Goal: Navigation & Orientation: Understand site structure

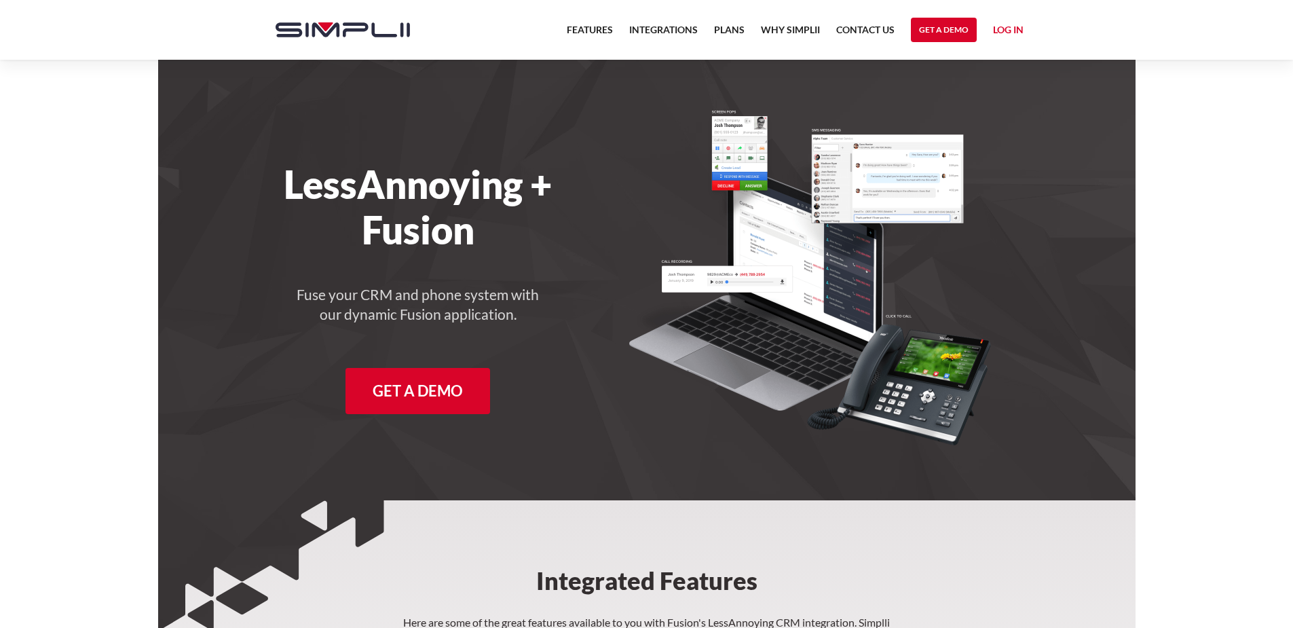
click at [360, 29] on img "home" at bounding box center [343, 29] width 134 height 15
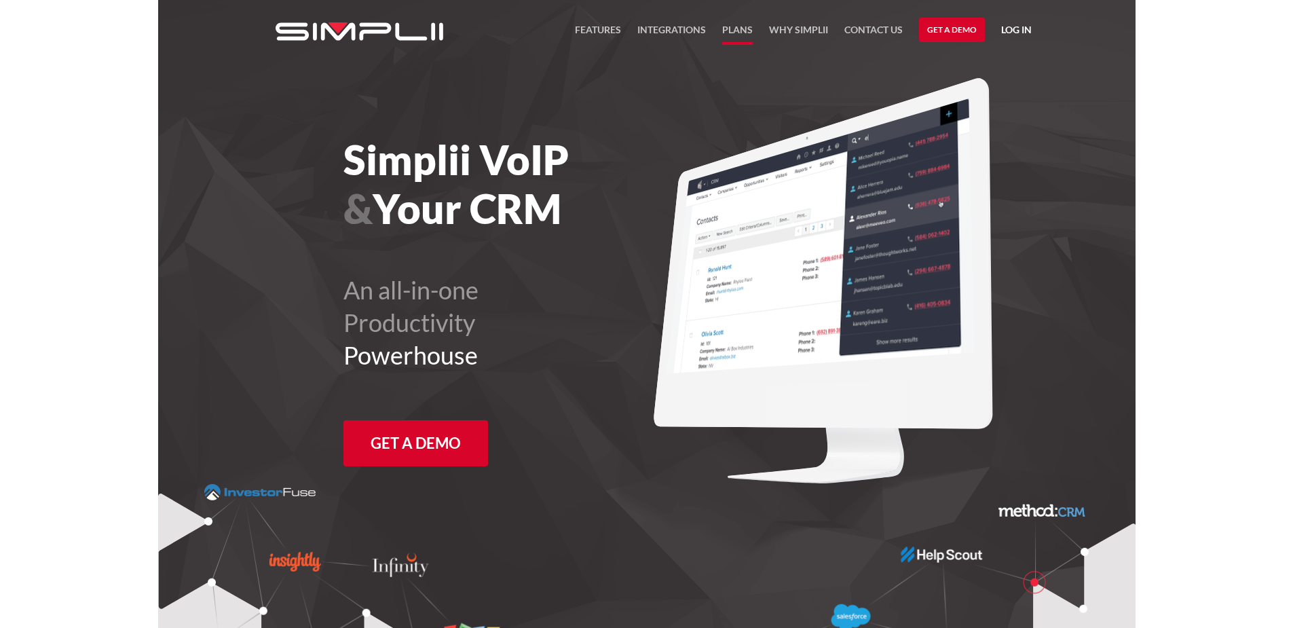
click at [738, 30] on link "Plans" at bounding box center [737, 33] width 31 height 23
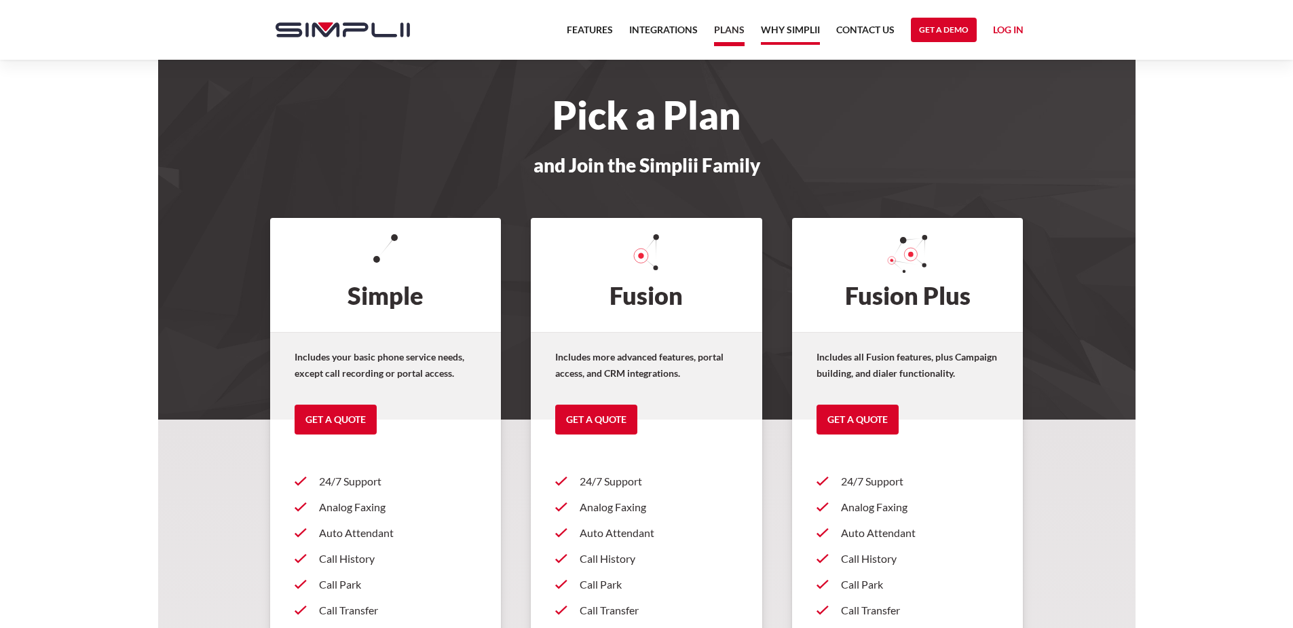
click at [804, 29] on link "Why Simplii" at bounding box center [790, 33] width 59 height 23
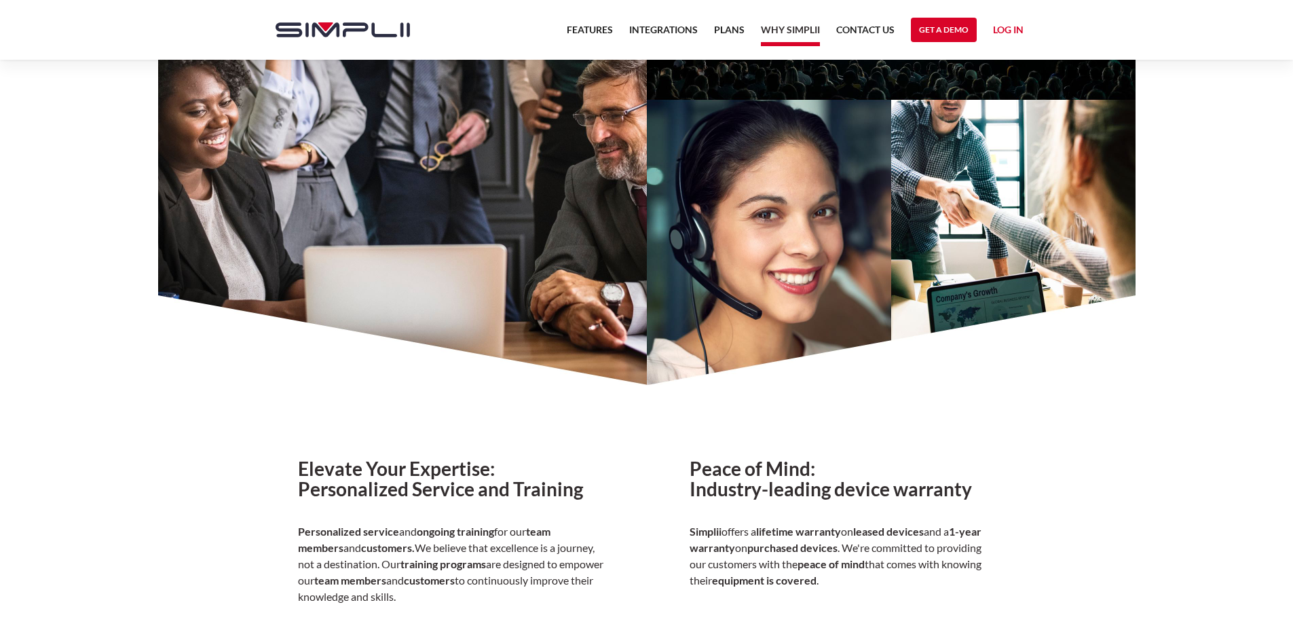
scroll to position [126, 0]
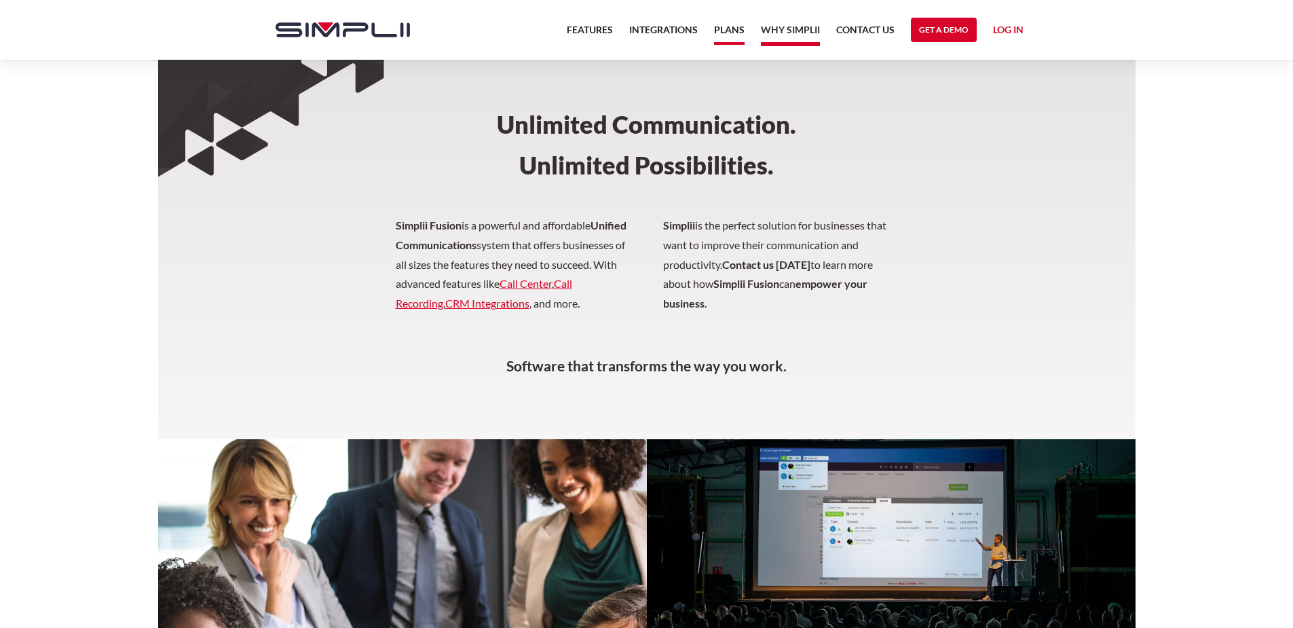
click at [722, 29] on link "Plans" at bounding box center [729, 33] width 31 height 23
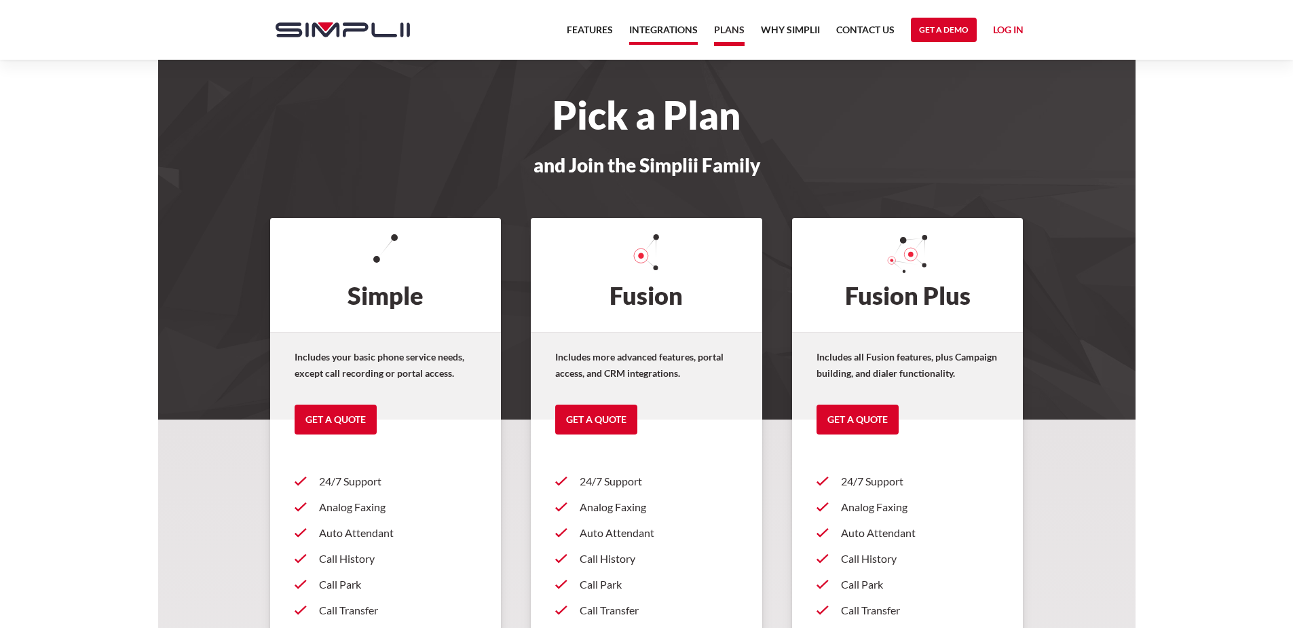
click at [676, 29] on link "Integrations" at bounding box center [663, 33] width 69 height 23
